Goal: Task Accomplishment & Management: Complete application form

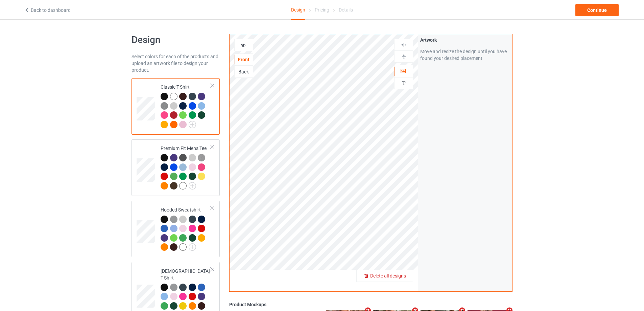
click at [403, 278] on span "Delete all designs" at bounding box center [388, 275] width 36 height 5
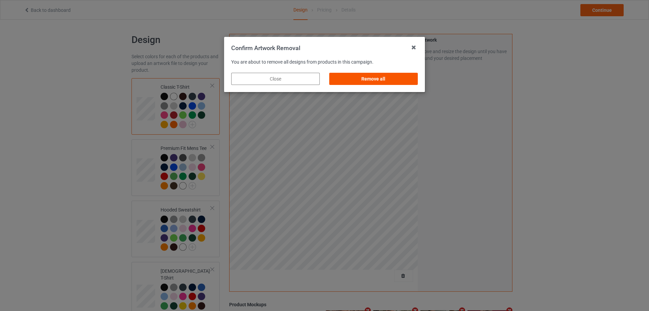
click at [403, 79] on div "Remove all" at bounding box center [373, 79] width 89 height 12
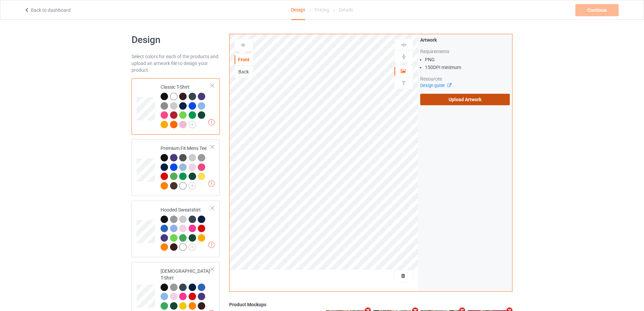
click at [459, 102] on label "Upload Artwork" at bounding box center [465, 99] width 90 height 11
click at [0, 0] on input "Upload Artwork" at bounding box center [0, 0] width 0 height 0
click at [454, 98] on label "Upload Artwork" at bounding box center [465, 99] width 90 height 11
click at [0, 0] on input "Upload Artwork" at bounding box center [0, 0] width 0 height 0
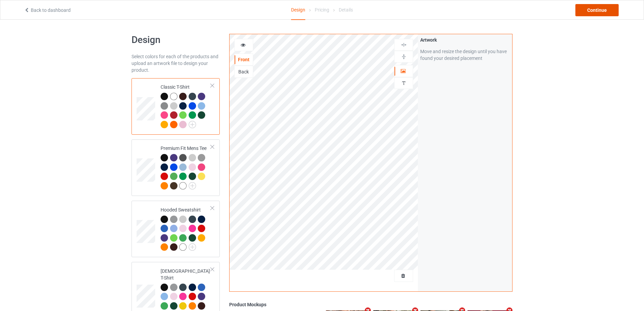
click at [594, 6] on div "Continue" at bounding box center [596, 10] width 43 height 12
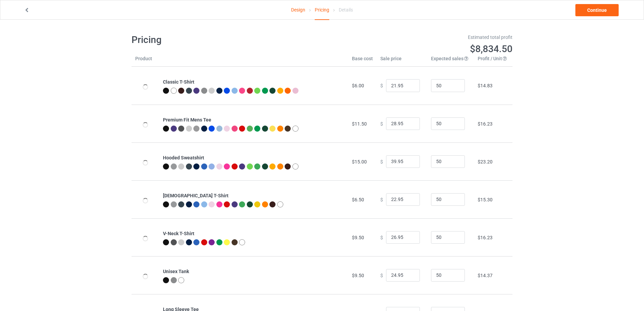
click at [593, 8] on link "Continue" at bounding box center [596, 10] width 43 height 12
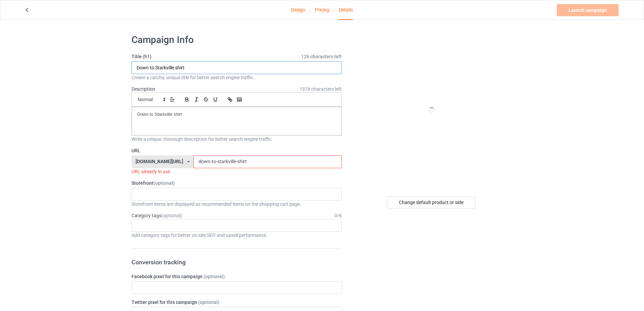
drag, startPoint x: 235, startPoint y: 68, endPoint x: 75, endPoint y: 70, distance: 159.9
paste input "Our Kicker is a Serial Killer"
type input "Our Kicker is a Serial Killer shirt"
drag, startPoint x: 97, startPoint y: 116, endPoint x: 116, endPoint y: 122, distance: 20.0
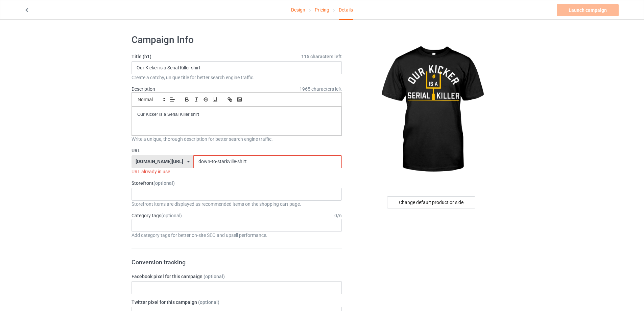
drag, startPoint x: 212, startPoint y: 156, endPoint x: 192, endPoint y: 173, distance: 27.1
click at [151, 156] on div "[DOMAIN_NAME][URL] [DOMAIN_NAME][URL] [DOMAIN_NAME][URL] 5cd2f964b197f721e1cad2…" at bounding box center [237, 161] width 210 height 13
paste input "[URL][DOMAIN_NAME]"
drag, startPoint x: 300, startPoint y: 163, endPoint x: 108, endPoint y: 146, distance: 192.5
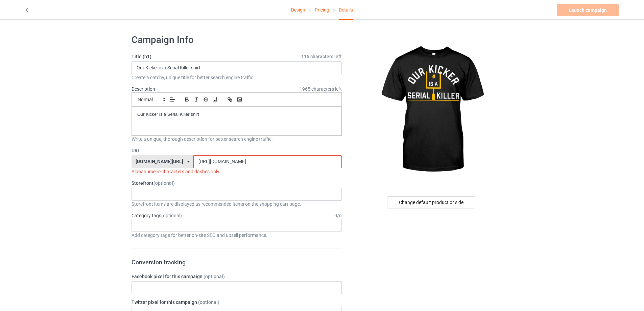
paste input "our-kicker-is-a-serial-killer-shirt"
type input "our-kicker-is-a-serial-killer-shirt"
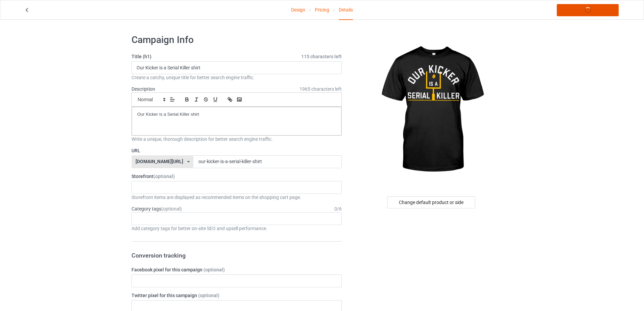
click at [591, 11] on link "Launch campaign" at bounding box center [588, 10] width 62 height 12
